Goal: Transaction & Acquisition: Subscribe to service/newsletter

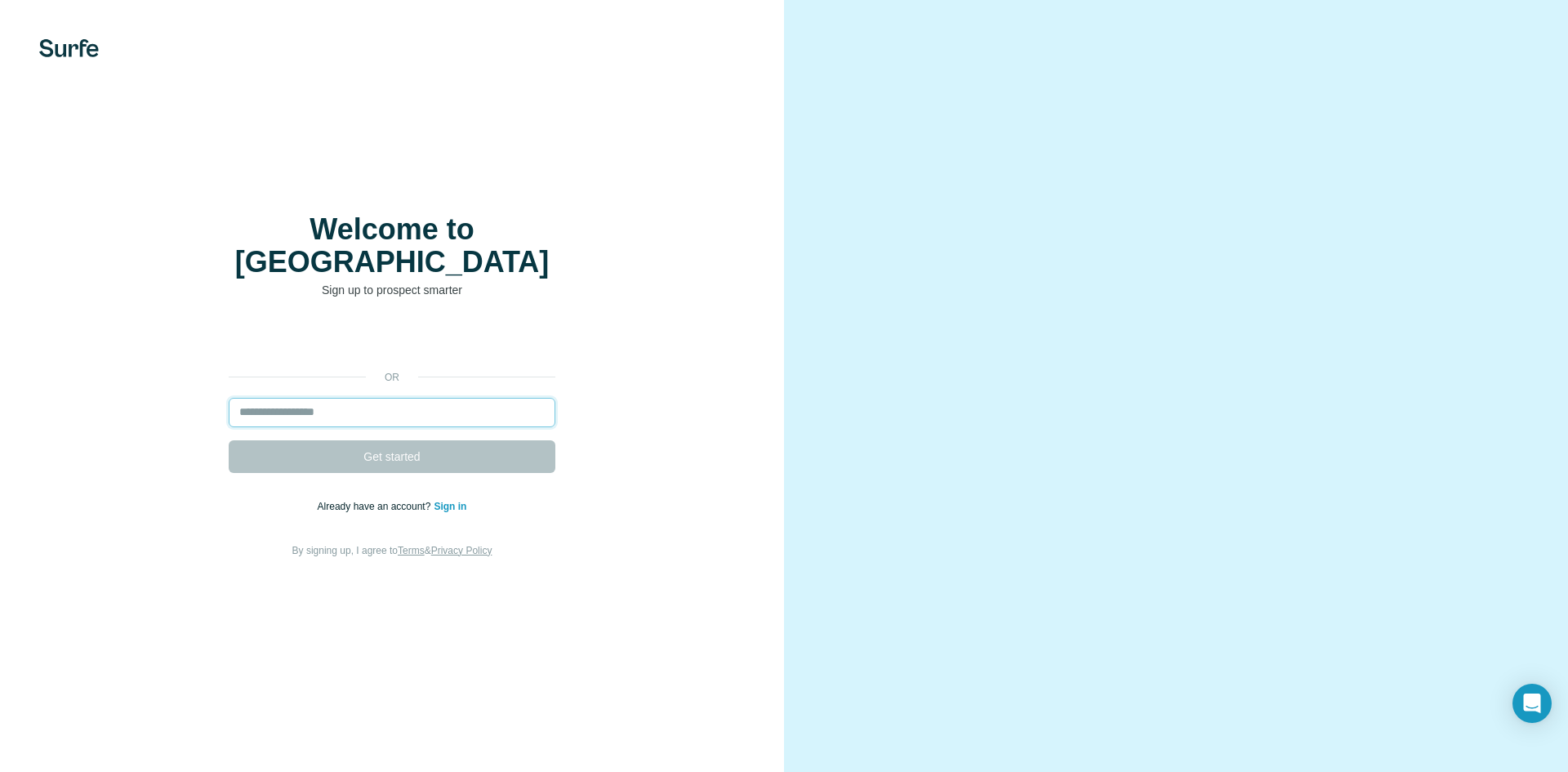
click at [425, 402] on input "email" at bounding box center [392, 413] width 327 height 30
type input "*"
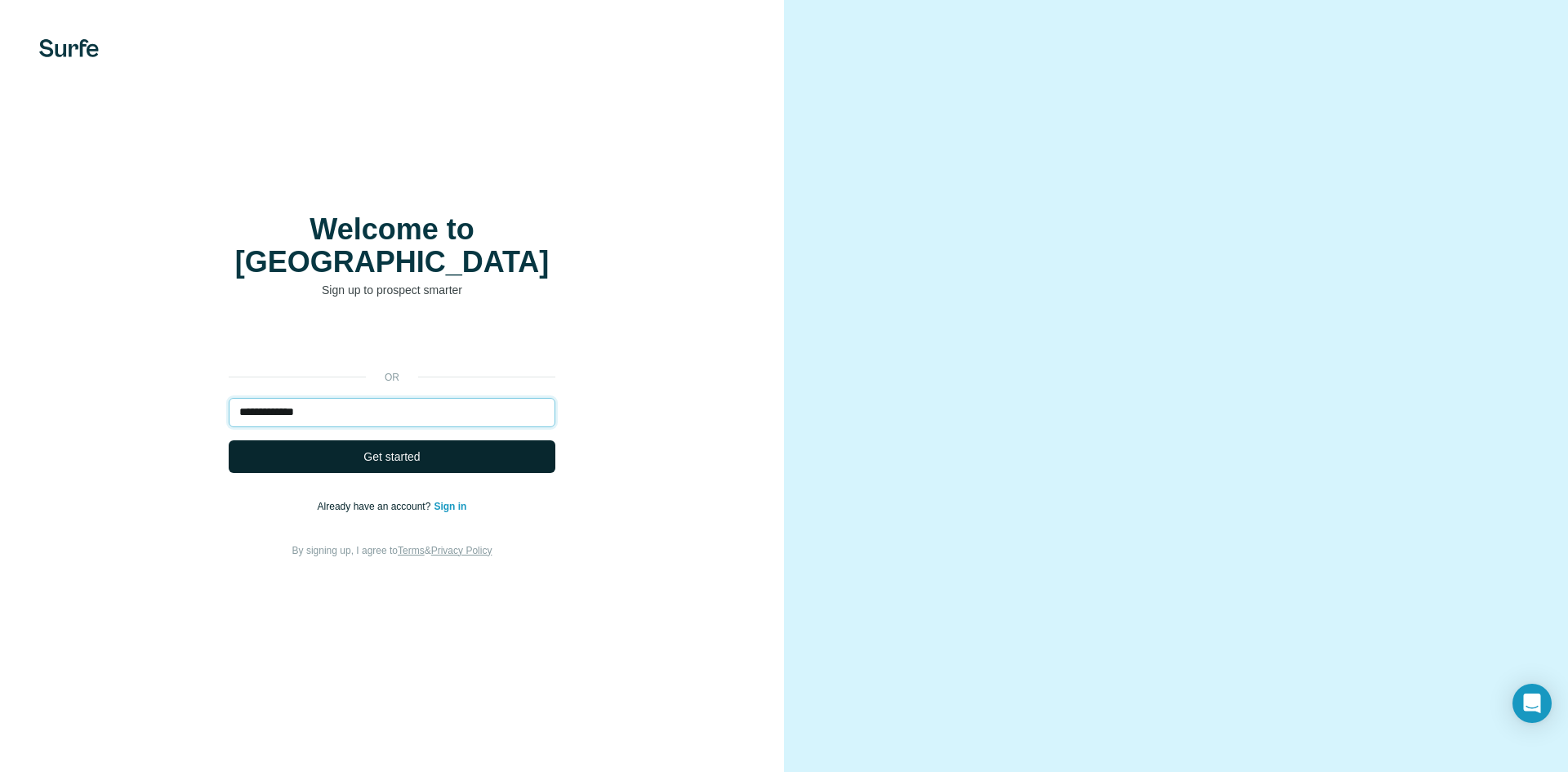
type input "**********"
click at [400, 449] on span "Get started" at bounding box center [392, 456] width 56 height 17
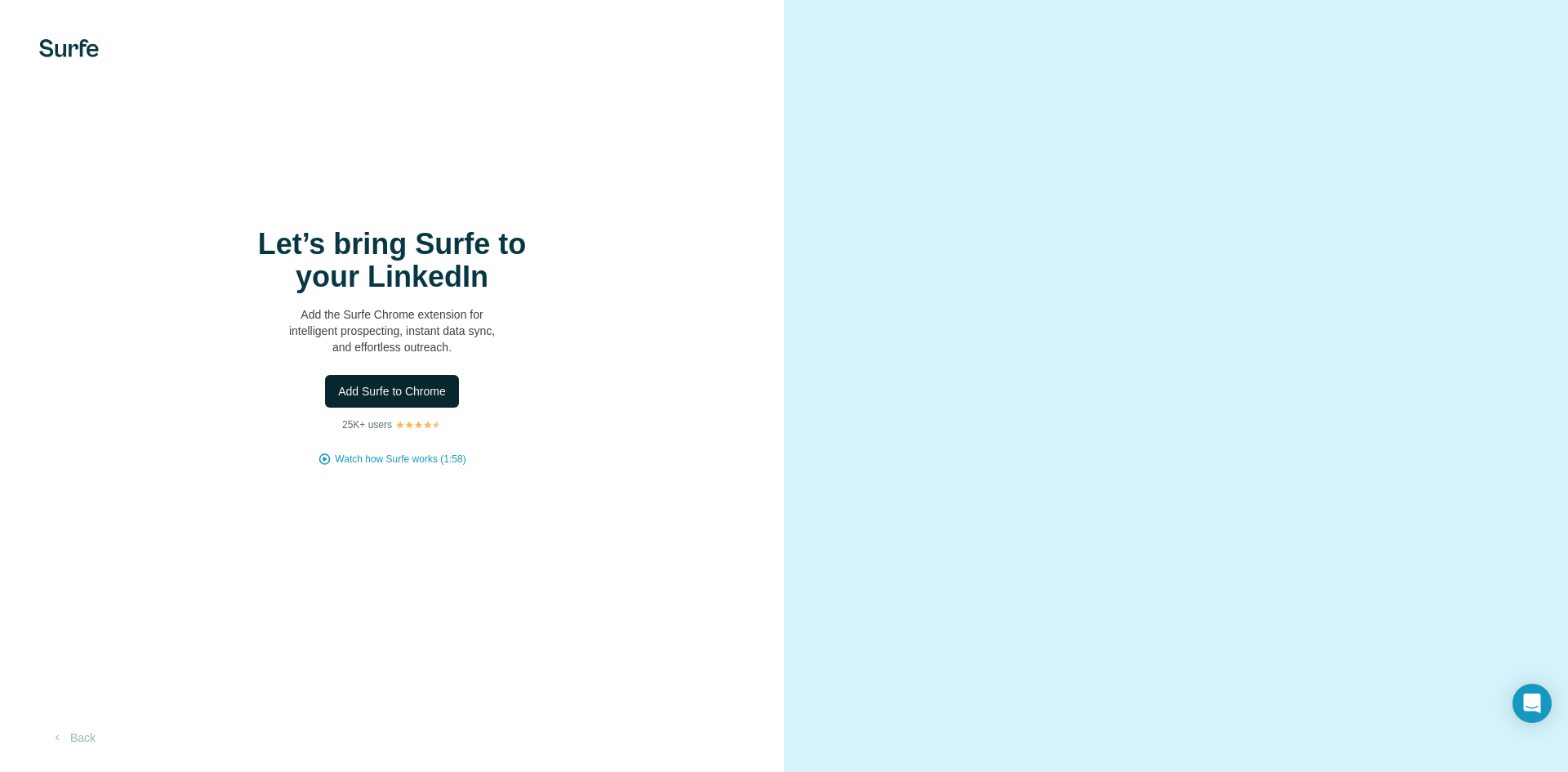
click at [406, 395] on span "Add Surfe to Chrome" at bounding box center [392, 391] width 108 height 17
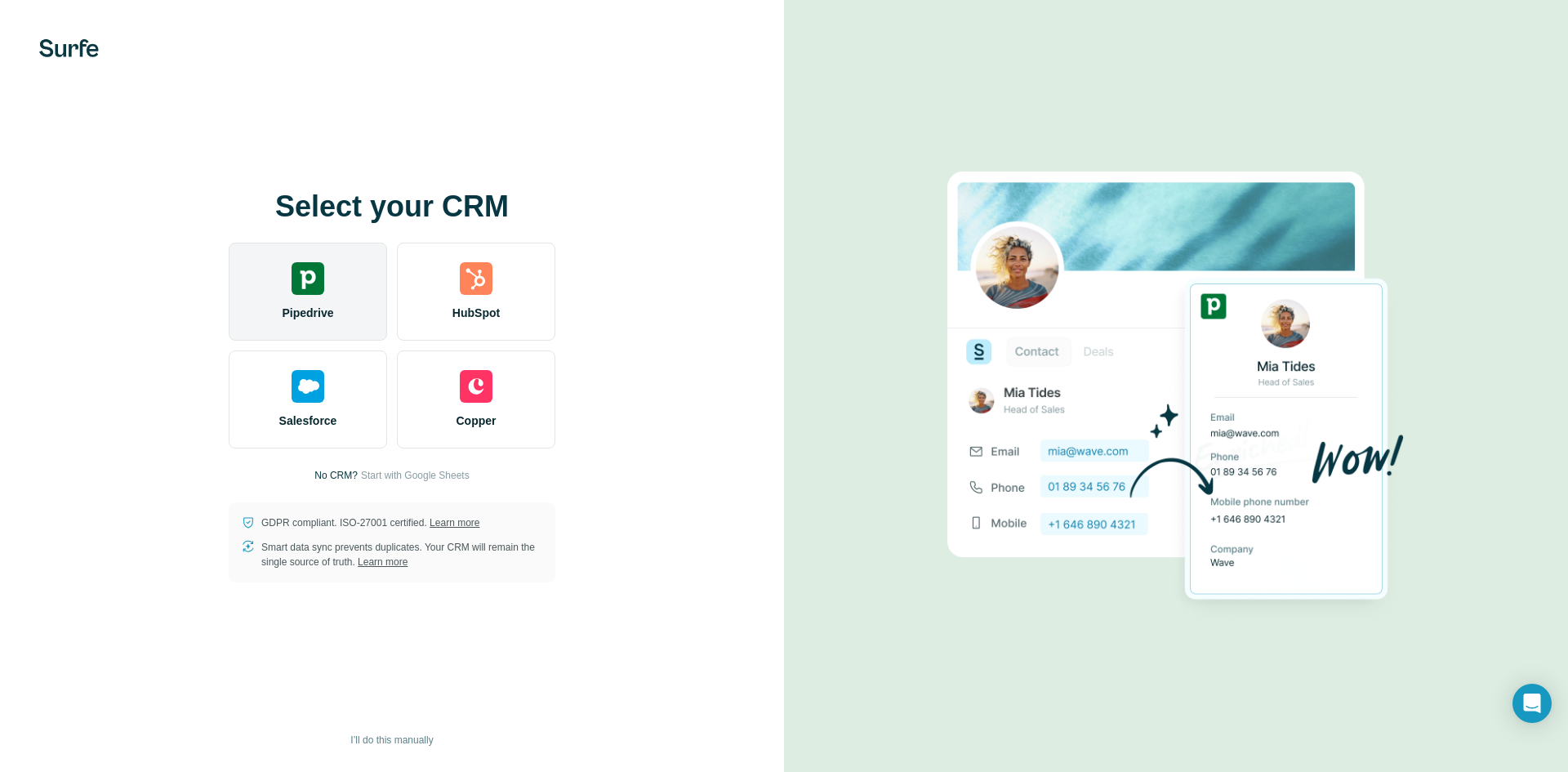
click at [316, 279] on img at bounding box center [308, 278] width 32 height 32
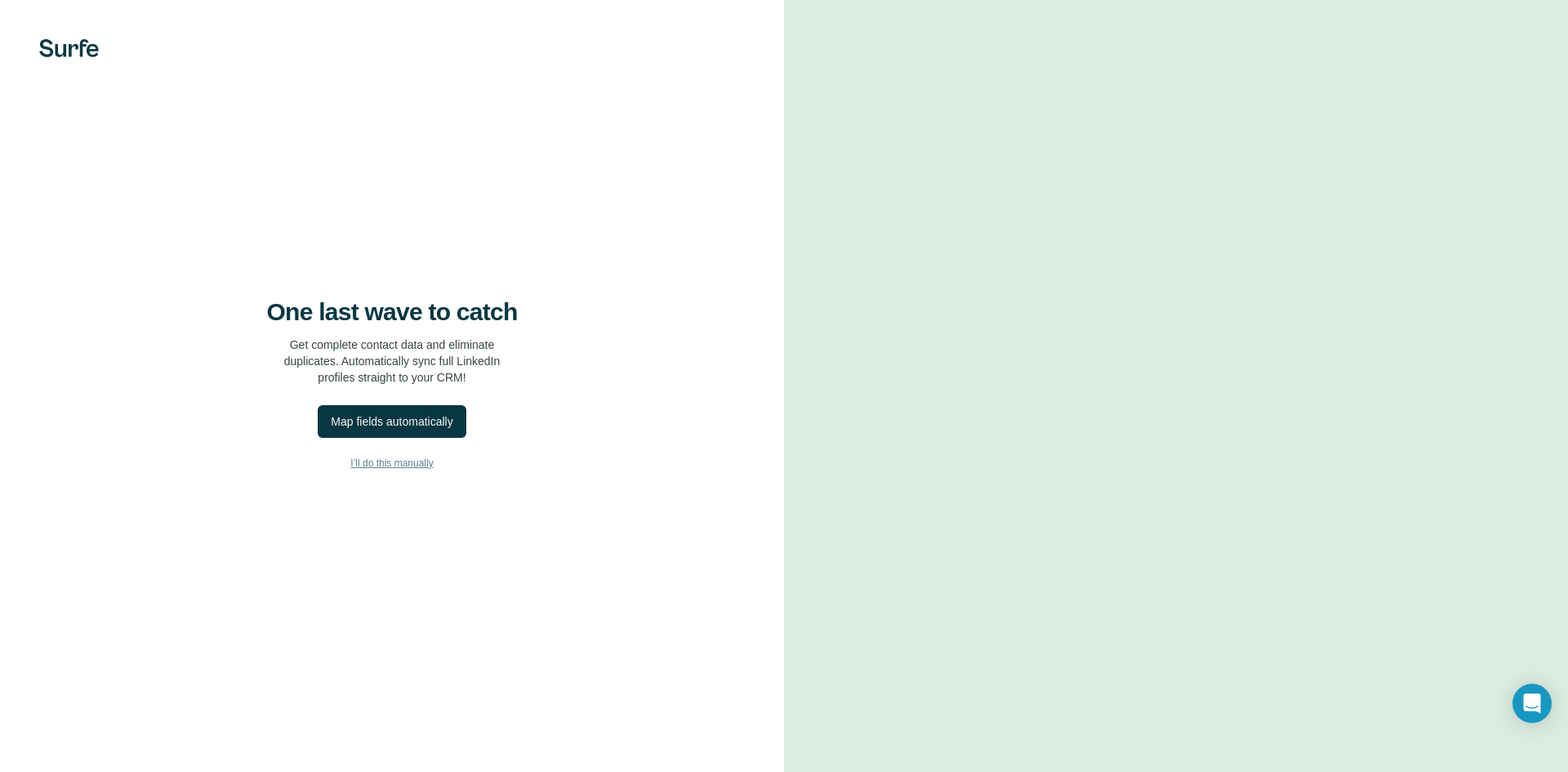
click at [395, 466] on span "I’ll do this manually" at bounding box center [392, 463] width 82 height 15
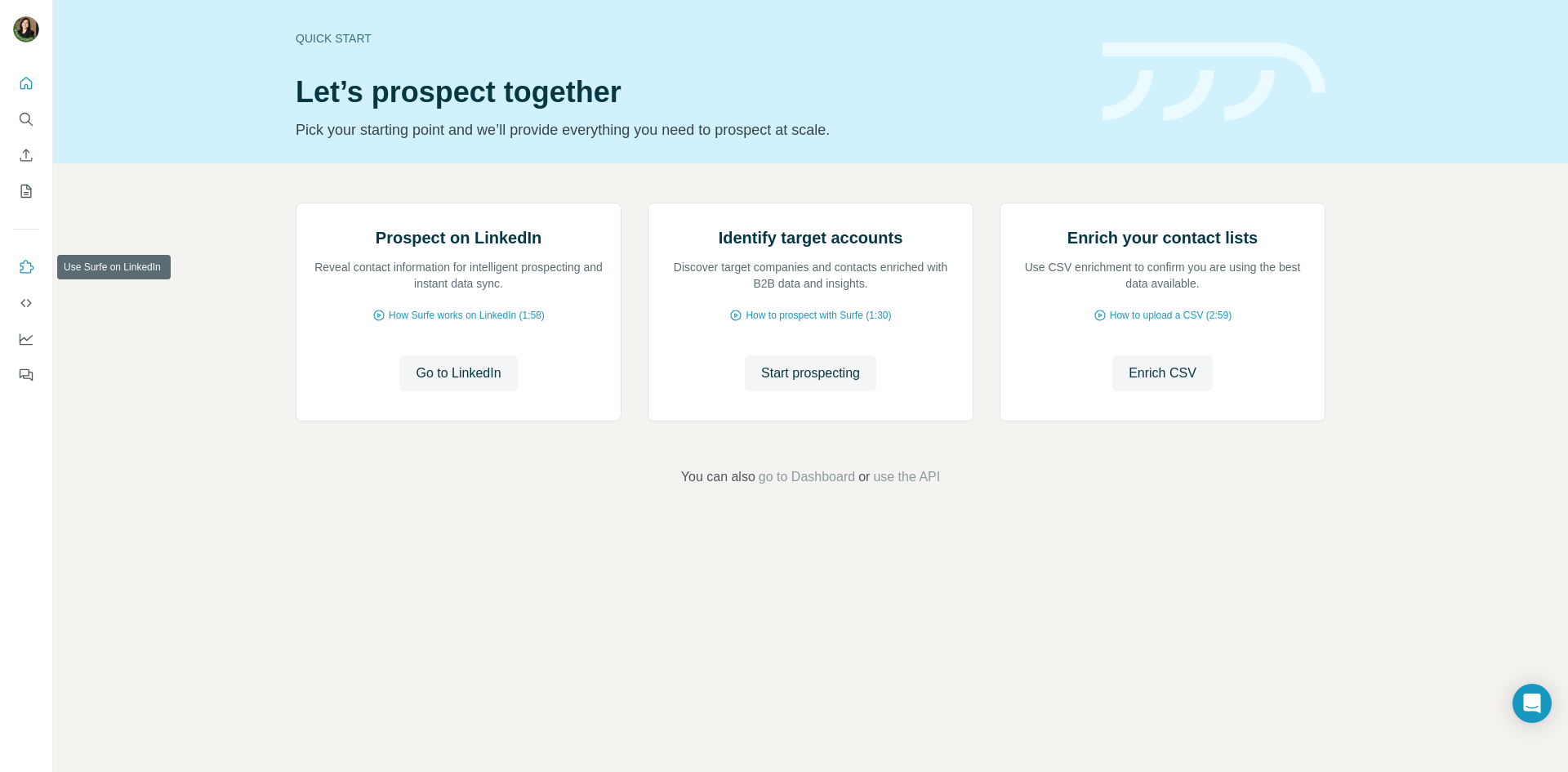
click at [31, 266] on icon "Use Surfe on LinkedIn" at bounding box center [26, 267] width 17 height 17
click at [827, 487] on span "go to Dashboard" at bounding box center [807, 476] width 96 height 19
